Goal: Task Accomplishment & Management: Complete application form

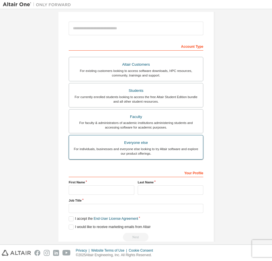
scroll to position [71, 0]
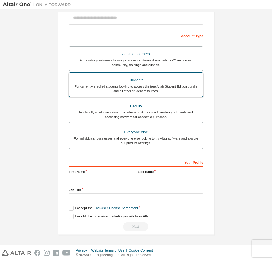
click at [150, 80] on div "Students" at bounding box center [135, 80] width 127 height 8
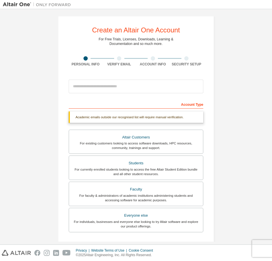
scroll to position [0, 0]
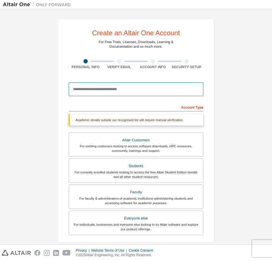
click at [107, 85] on input "email" at bounding box center [136, 89] width 135 height 14
type input "**********"
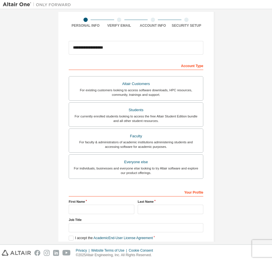
scroll to position [71, 0]
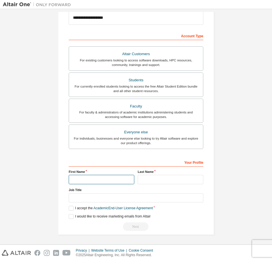
click at [104, 180] on input "text" at bounding box center [102, 179] width 66 height 9
type input "********"
type input "*"
type input "***"
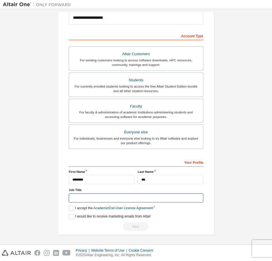
click at [136, 196] on input "text" at bounding box center [136, 197] width 135 height 9
click at [72, 209] on label "I accept the Academic End-User License Agreement" at bounding box center [111, 208] width 84 height 5
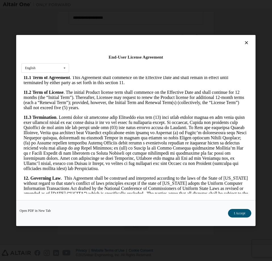
scroll to position [1107, 0]
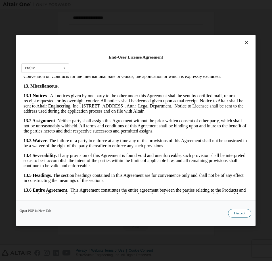
click at [247, 213] on button "I Accept" at bounding box center [239, 213] width 23 height 9
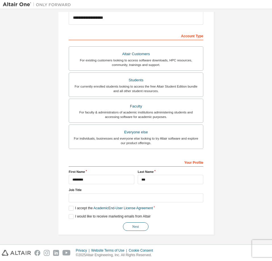
click at [128, 223] on button "Next" at bounding box center [136, 226] width 26 height 9
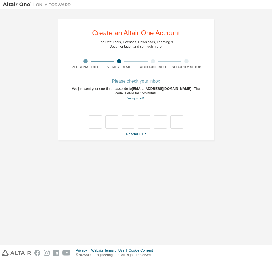
scroll to position [0, 0]
click at [100, 122] on input "text" at bounding box center [95, 121] width 13 height 13
click at [110, 129] on div "Please check your inbox We just sent your one-time passcode to [EMAIL_ADDRESS][…" at bounding box center [136, 108] width 135 height 57
click at [104, 127] on div at bounding box center [136, 121] width 94 height 13
click at [95, 124] on input "text" at bounding box center [95, 121] width 13 height 13
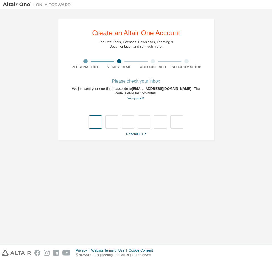
type input "*"
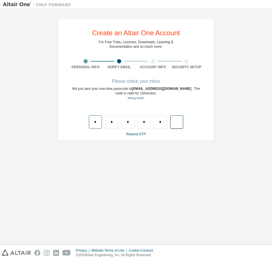
type input "*"
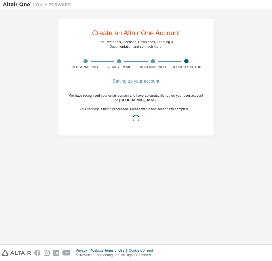
click at [183, 160] on div "Create an Altair One Account For Free Trials, Licenses, Downloads, Learning & D…" at bounding box center [136, 126] width 266 height 229
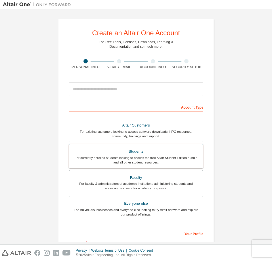
click at [148, 162] on div "For currently enrolled students looking to access the free Altair Student Editi…" at bounding box center [135, 159] width 127 height 9
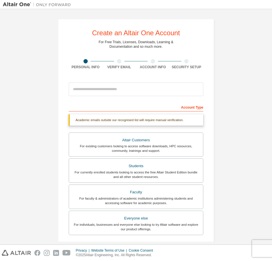
click at [141, 98] on div at bounding box center [136, 89] width 135 height 19
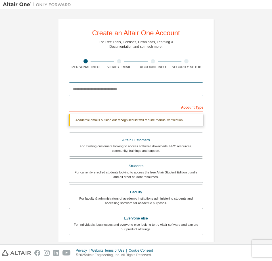
click at [145, 95] on input "email" at bounding box center [136, 89] width 135 height 14
type input "**********"
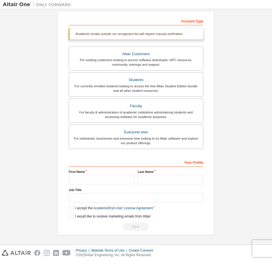
scroll to position [89, 0]
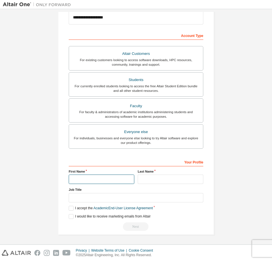
click at [115, 177] on input "text" at bounding box center [102, 178] width 66 height 9
click at [261, 167] on div "**********" at bounding box center [136, 81] width 266 height 319
